Goal: Find specific page/section: Find specific page/section

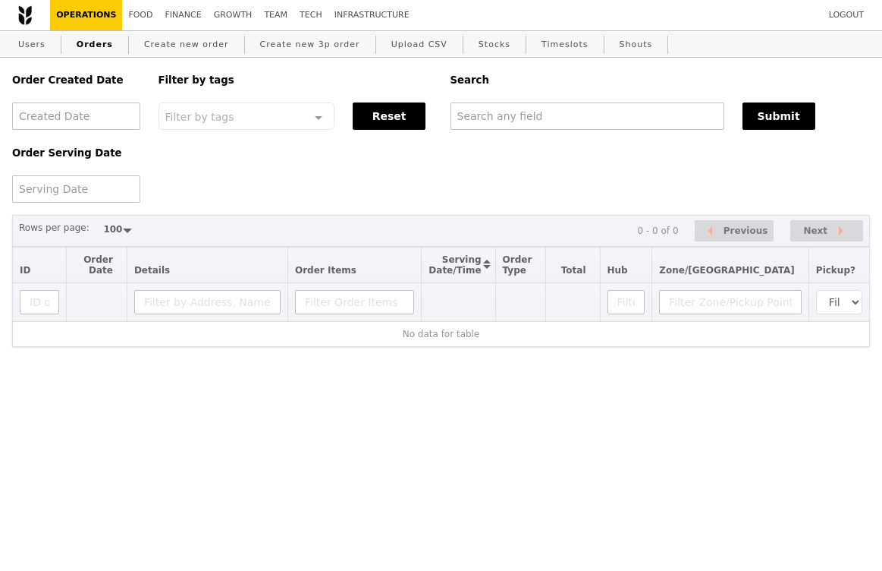
select select "100"
